Goal: Transaction & Acquisition: Purchase product/service

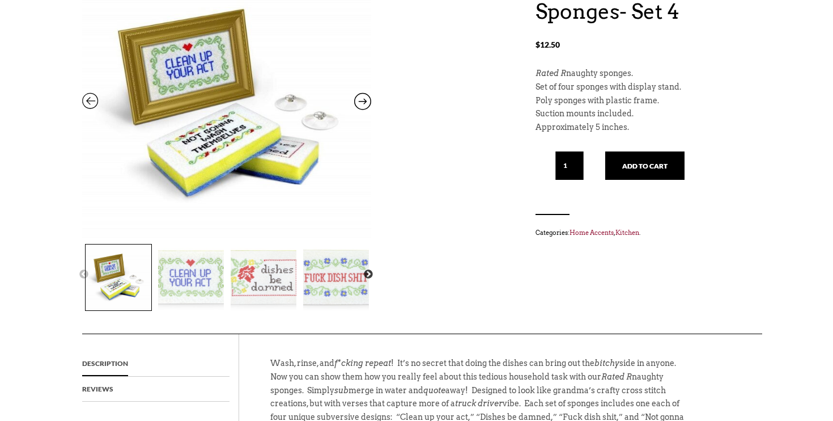
click at [202, 285] on img at bounding box center [191, 277] width 66 height 66
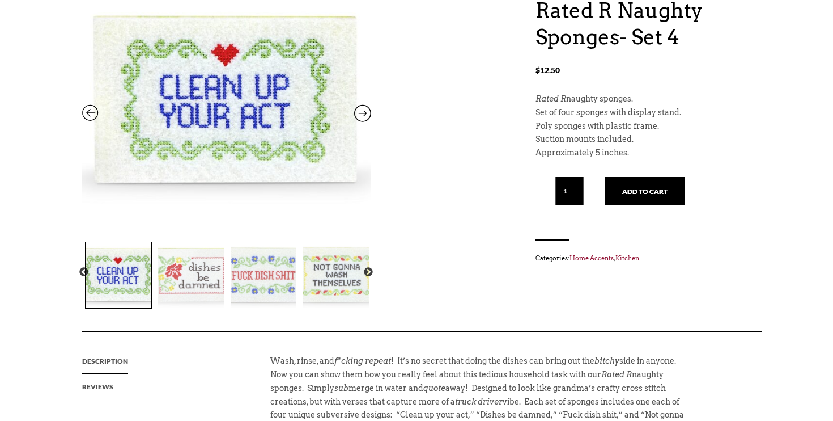
scroll to position [133, 0]
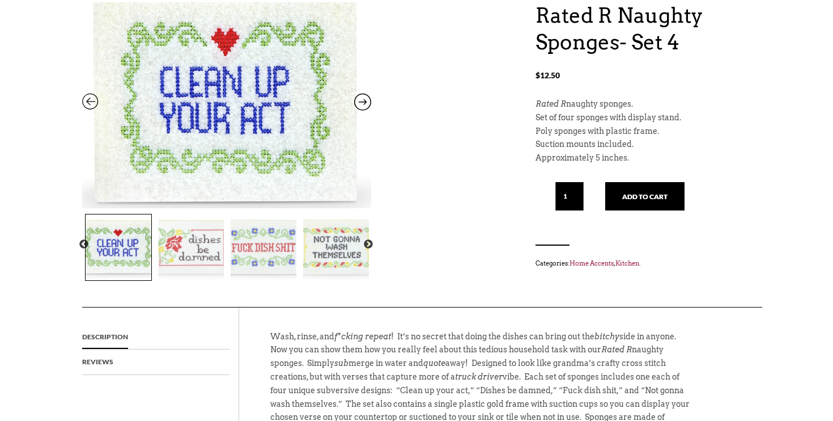
click at [252, 127] on img at bounding box center [226, 98] width 289 height 258
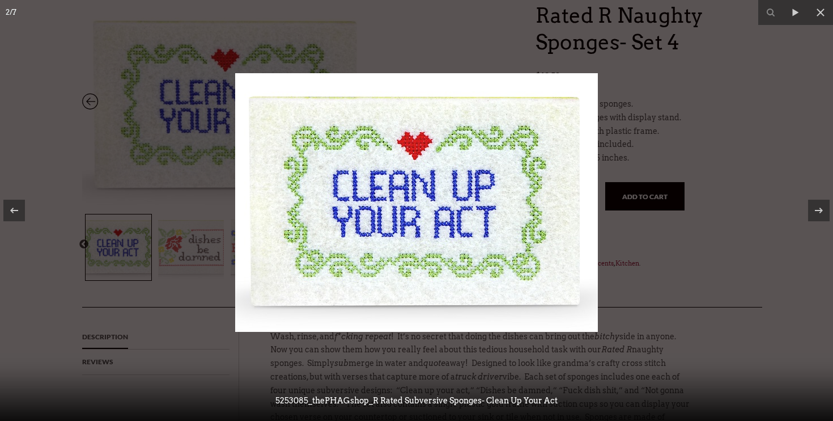
click at [147, 272] on div at bounding box center [416, 210] width 833 height 421
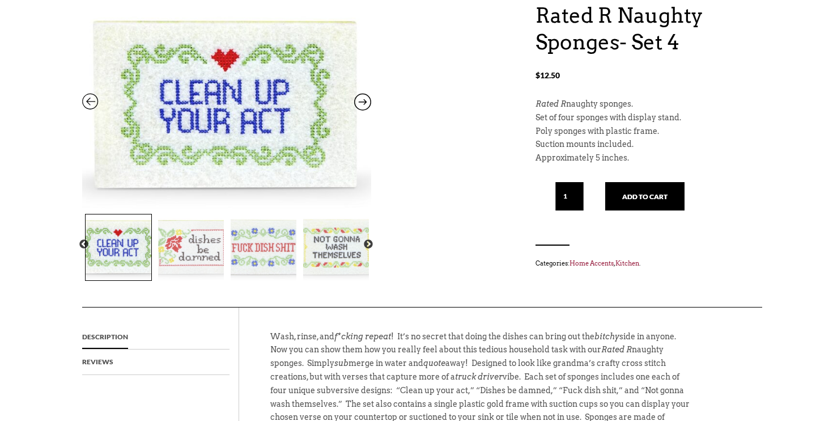
click at [198, 249] on img at bounding box center [191, 247] width 66 height 66
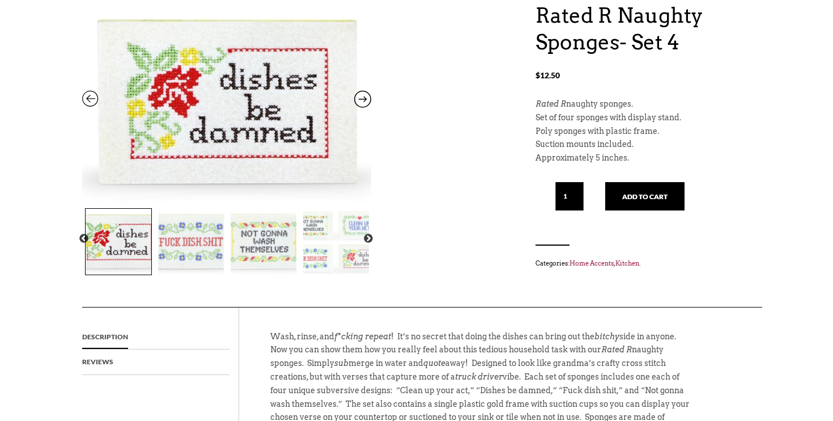
click at [189, 262] on img at bounding box center [191, 242] width 66 height 66
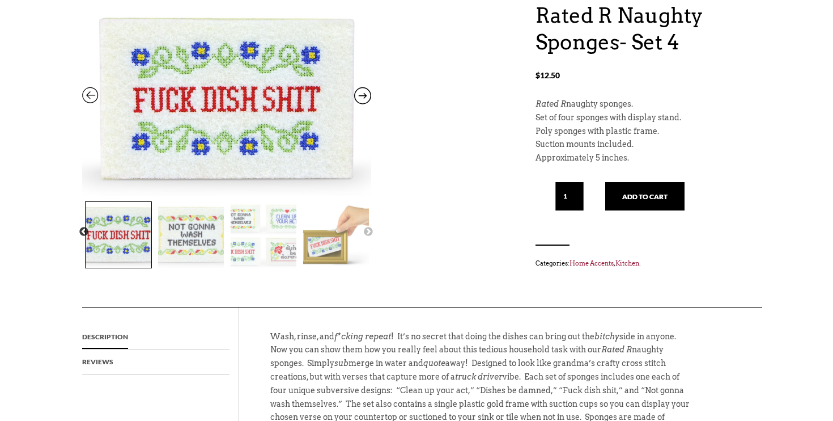
click at [216, 219] on img at bounding box center [191, 235] width 66 height 66
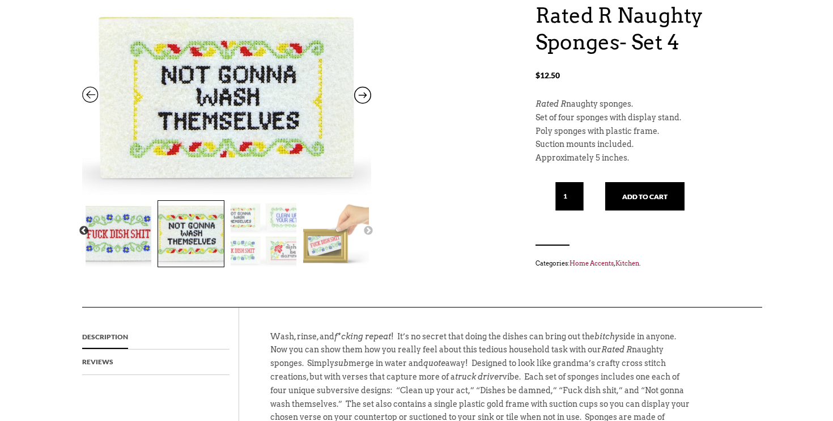
click at [261, 243] on img at bounding box center [264, 234] width 66 height 66
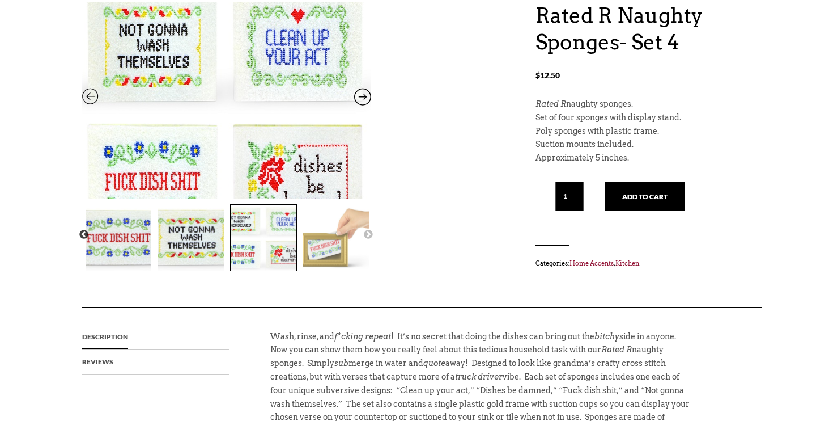
click at [285, 64] on img at bounding box center [226, 112] width 289 height 269
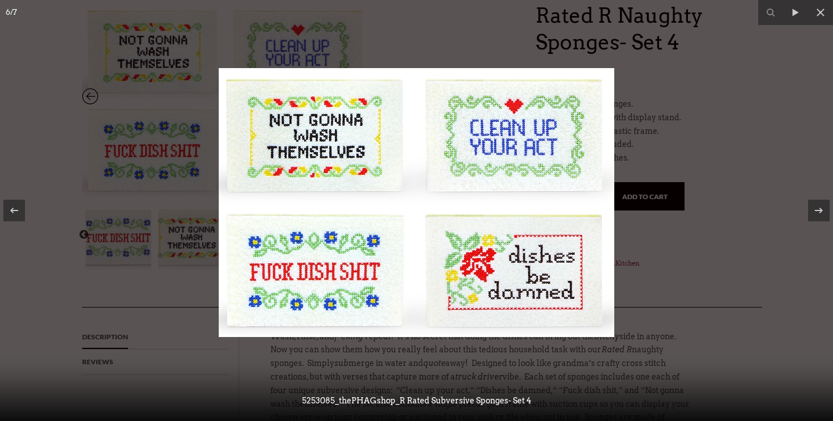
click at [672, 257] on div at bounding box center [416, 210] width 833 height 421
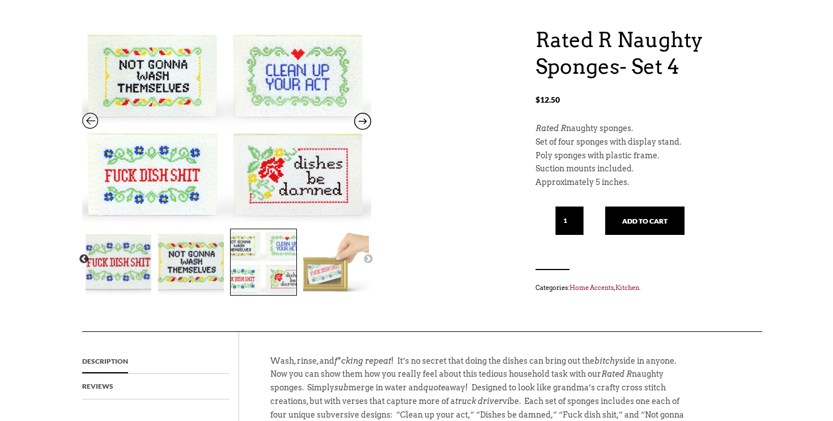
scroll to position [130, 0]
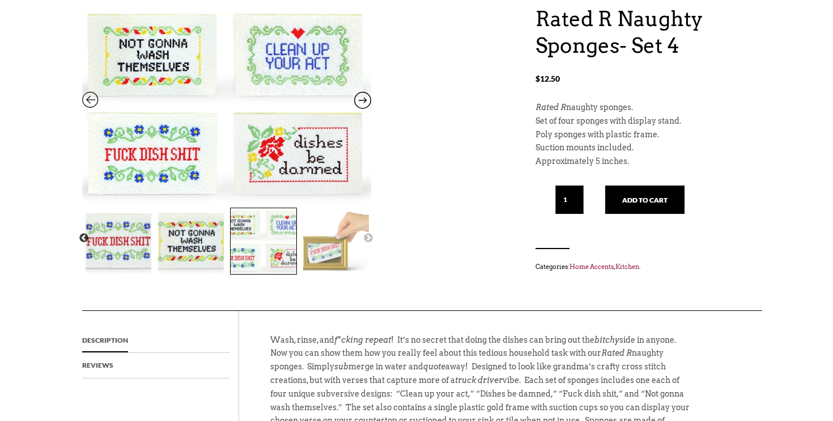
click at [367, 239] on button "Next" at bounding box center [368, 237] width 11 height 11
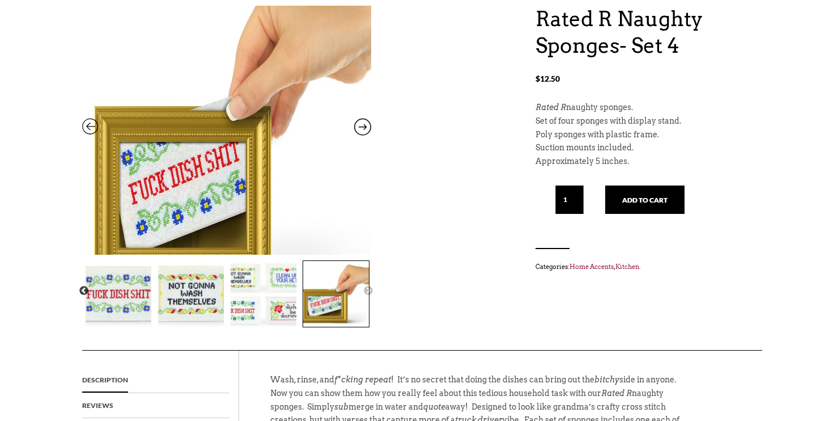
click at [101, 126] on img at bounding box center [226, 131] width 289 height 348
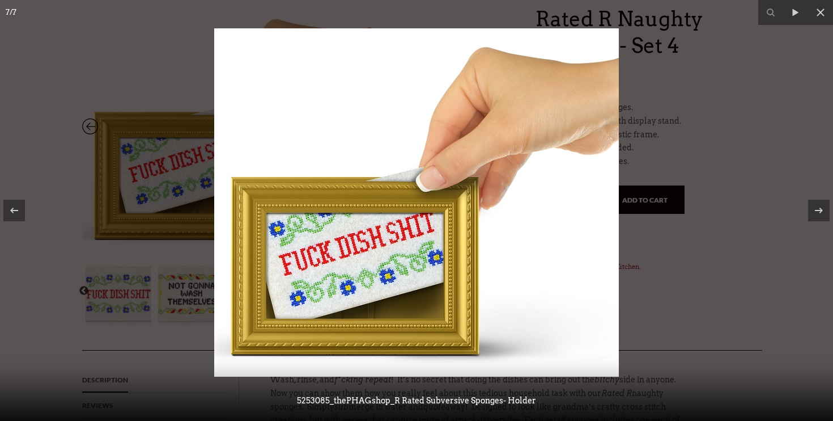
click at [32, 306] on div at bounding box center [416, 210] width 833 height 421
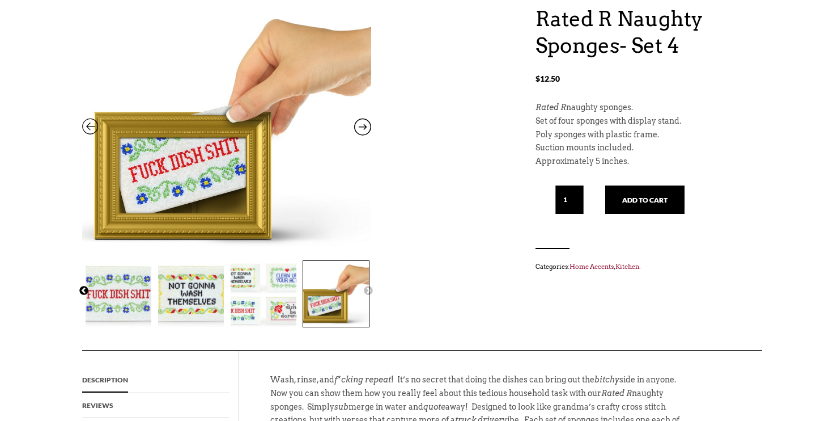
click at [82, 287] on button "Previous" at bounding box center [83, 290] width 11 height 11
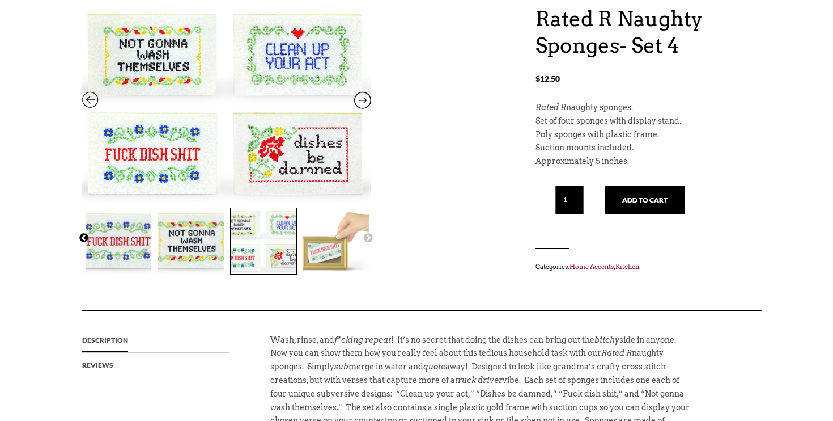
click at [82, 238] on button "Previous" at bounding box center [83, 237] width 11 height 11
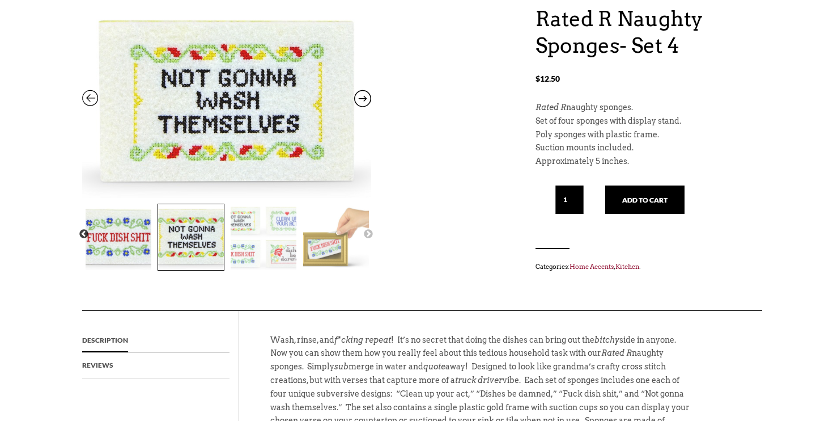
drag, startPoint x: 156, startPoint y: 246, endPoint x: 265, endPoint y: 253, distance: 108.5
click at [257, 252] on div at bounding box center [119, 234] width 508 height 73
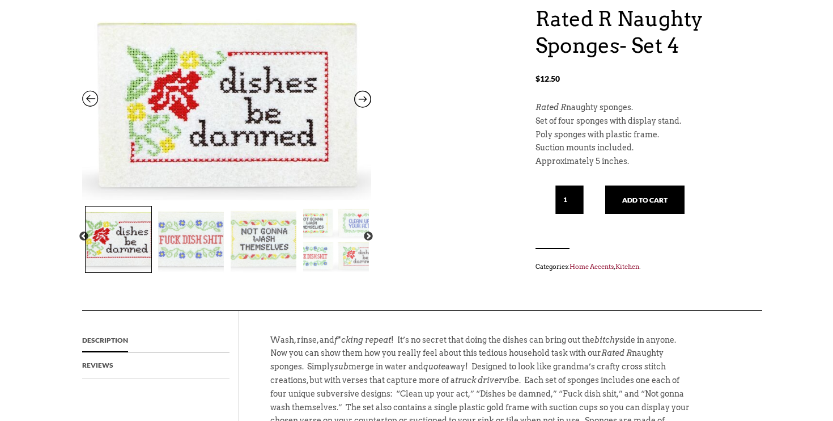
drag, startPoint x: 464, startPoint y: 272, endPoint x: 505, endPoint y: 270, distance: 40.8
click at [505, 270] on div "Rated R Naughty Sponges- Set 4 $ 12.50 Previous Next Rated R Naughty Sponges- S…" at bounding box center [416, 158] width 669 height 304
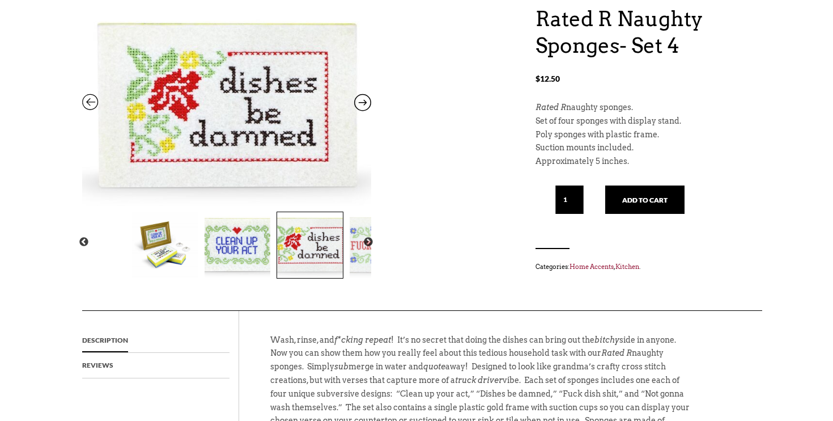
drag, startPoint x: 186, startPoint y: 228, endPoint x: 371, endPoint y: 224, distance: 184.8
click at [371, 224] on img at bounding box center [383, 245] width 66 height 66
